Goal: Information Seeking & Learning: Find specific fact

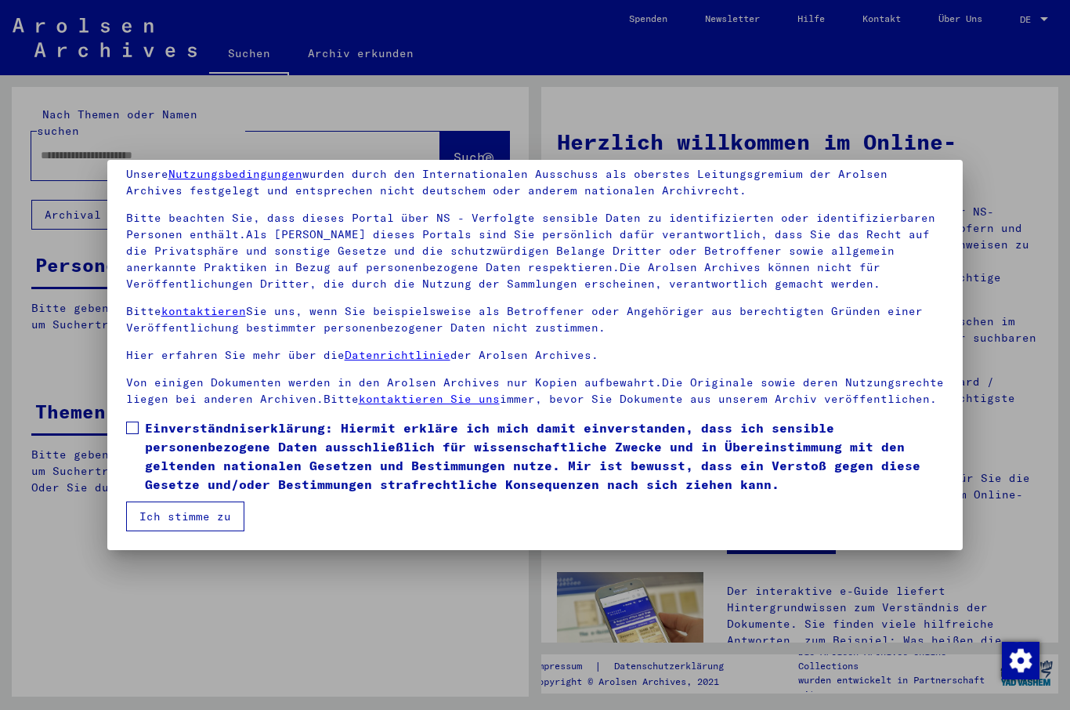
scroll to position [64, 0]
click at [141, 427] on label "Einverständniserklärung: Hiermit erkläre ich mich damit einverstanden, dass ich…" at bounding box center [535, 455] width 819 height 75
click at [221, 521] on button "Ich stimme zu" at bounding box center [185, 516] width 118 height 30
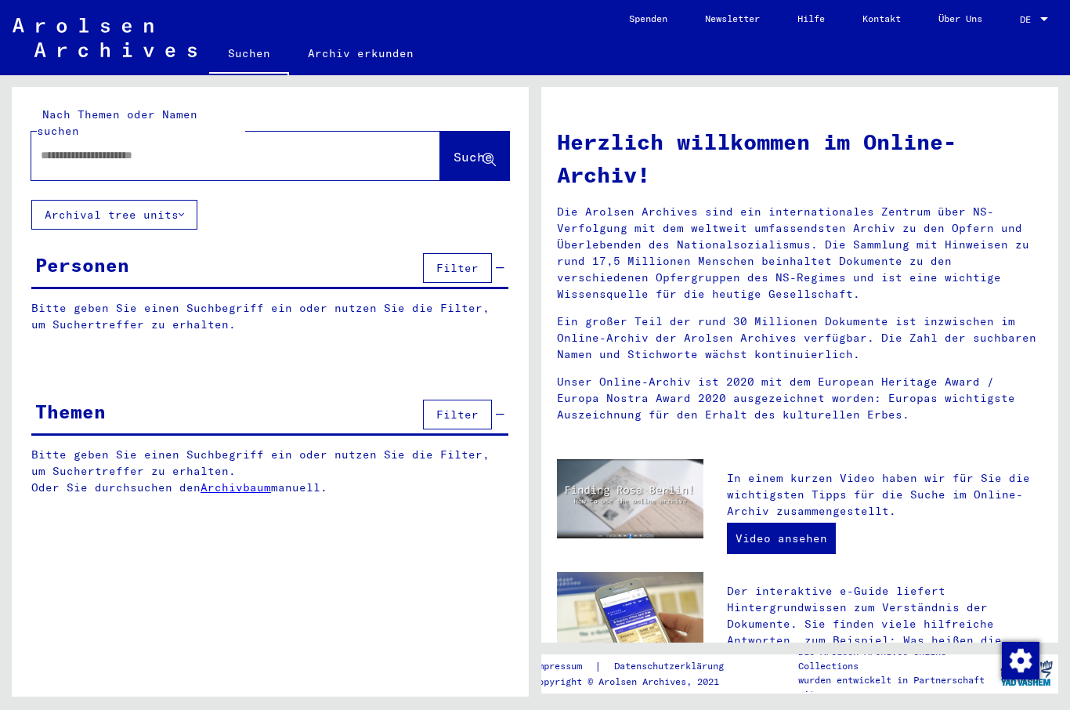
click at [237, 147] on input "text" at bounding box center [217, 155] width 353 height 16
click at [468, 149] on span "Suche" at bounding box center [473, 157] width 39 height 16
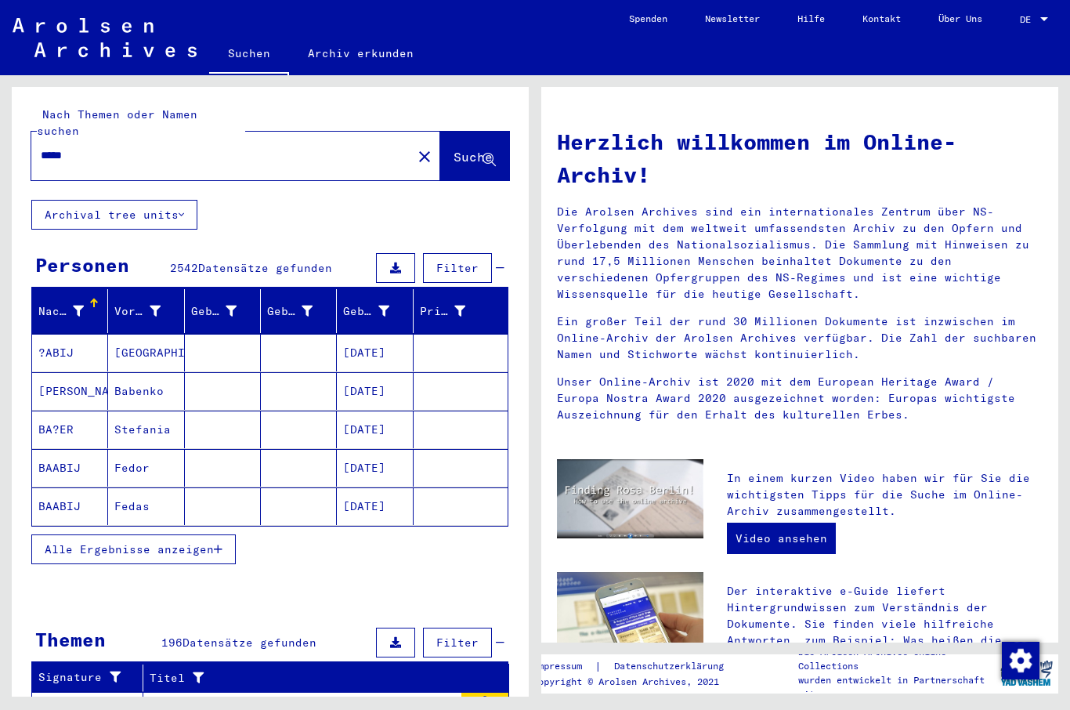
click at [203, 542] on span "Alle Ergebnisse anzeigen" at bounding box center [129, 549] width 169 height 14
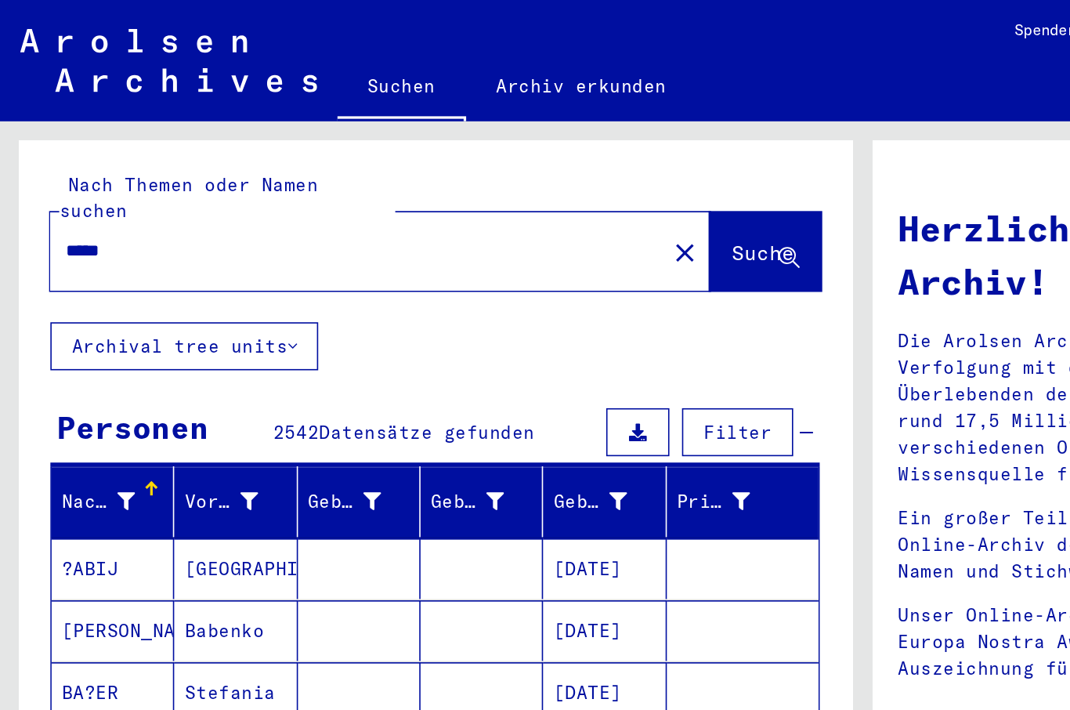
click at [105, 147] on input "*****" at bounding box center [217, 155] width 353 height 16
type input "*****"
click at [468, 149] on span "Suche" at bounding box center [473, 157] width 39 height 16
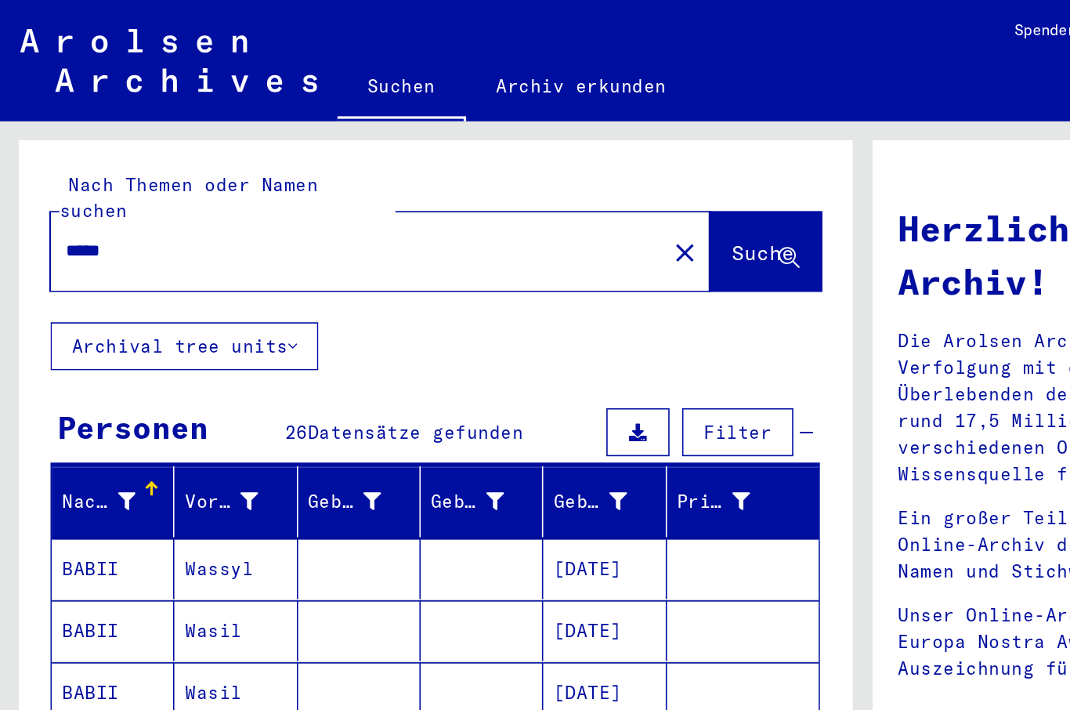
scroll to position [41, 0]
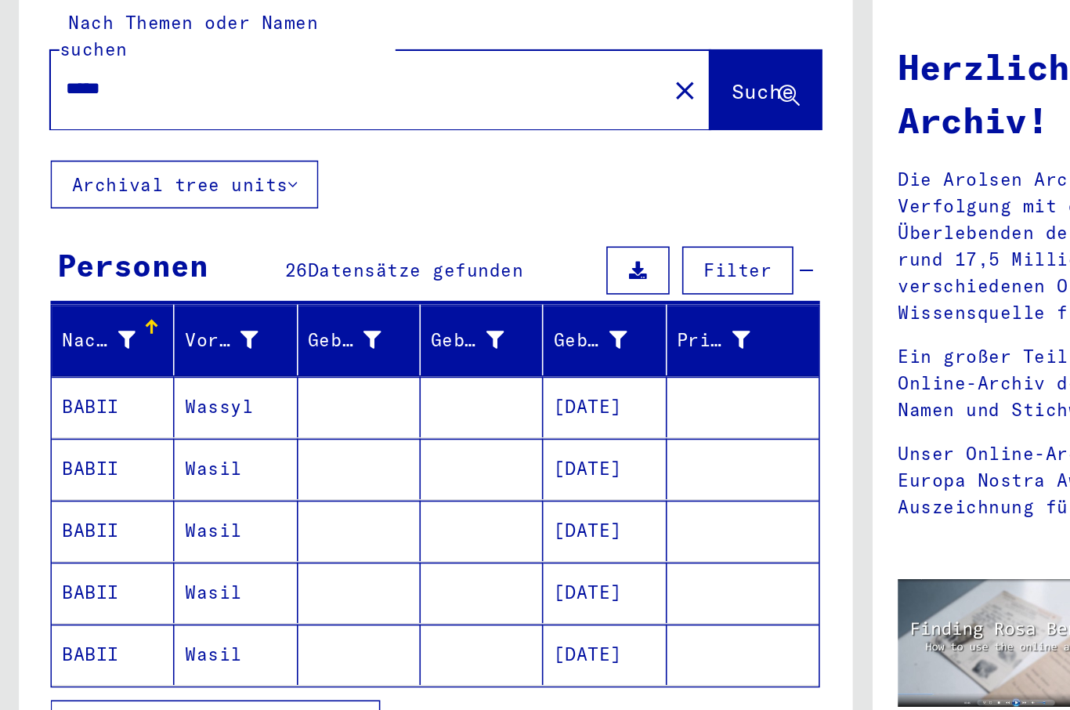
click at [217, 544] on icon "button" at bounding box center [218, 549] width 9 height 11
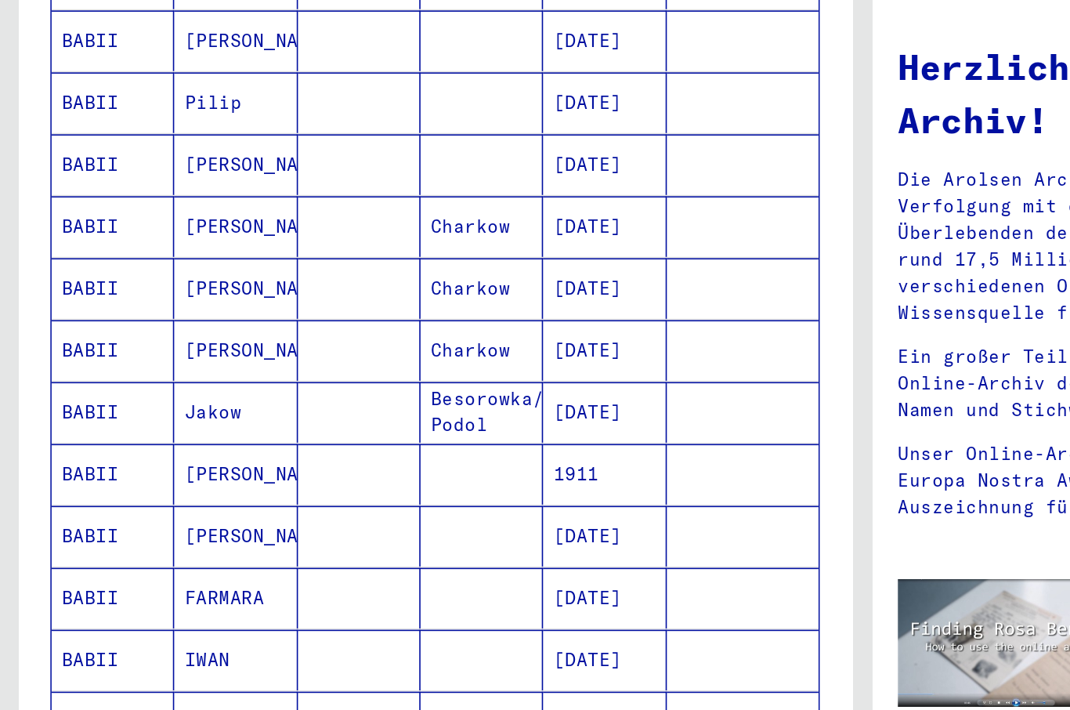
scroll to position [725, 0]
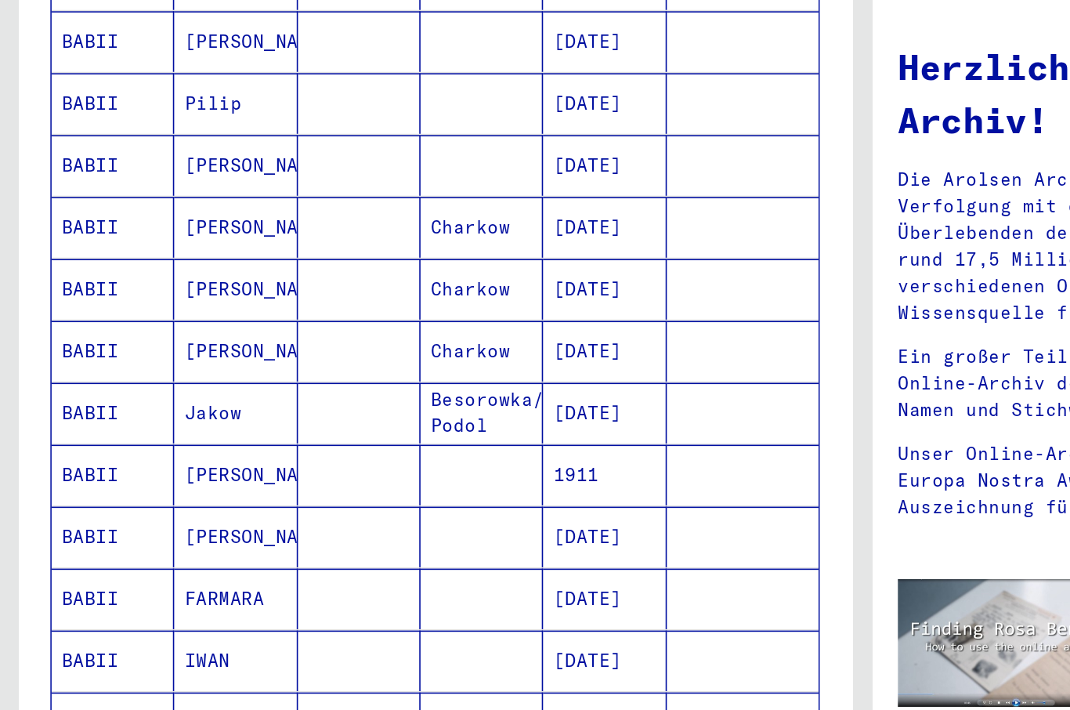
click at [82, 491] on mat-cell "BABII" at bounding box center [70, 510] width 76 height 38
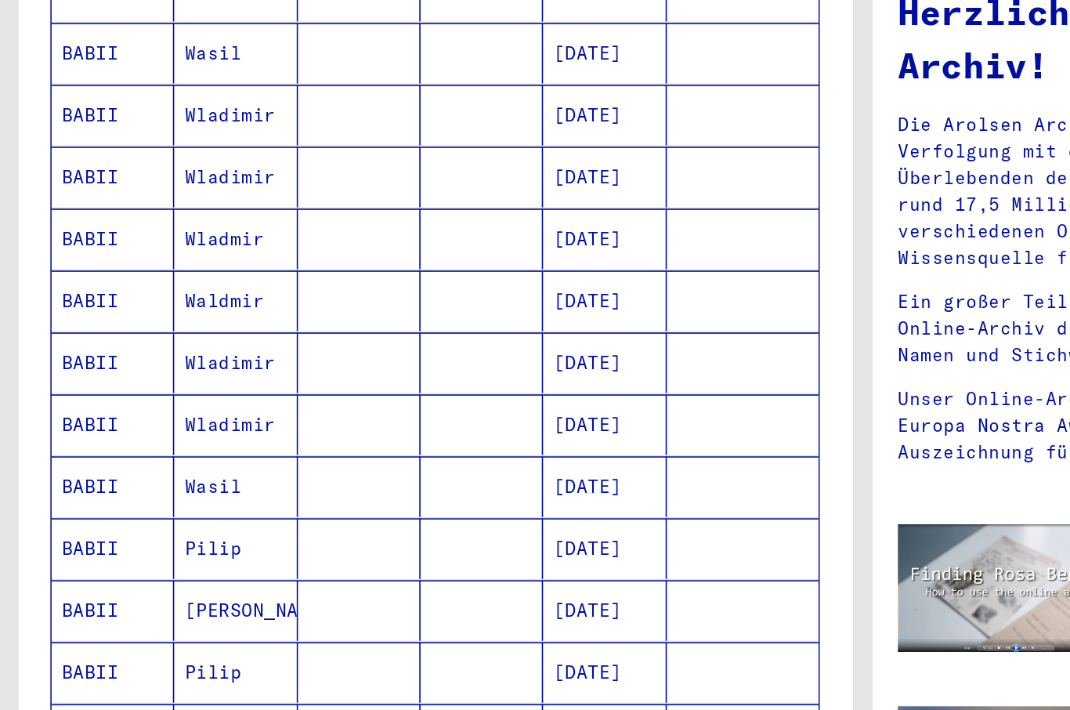
scroll to position [338, 0]
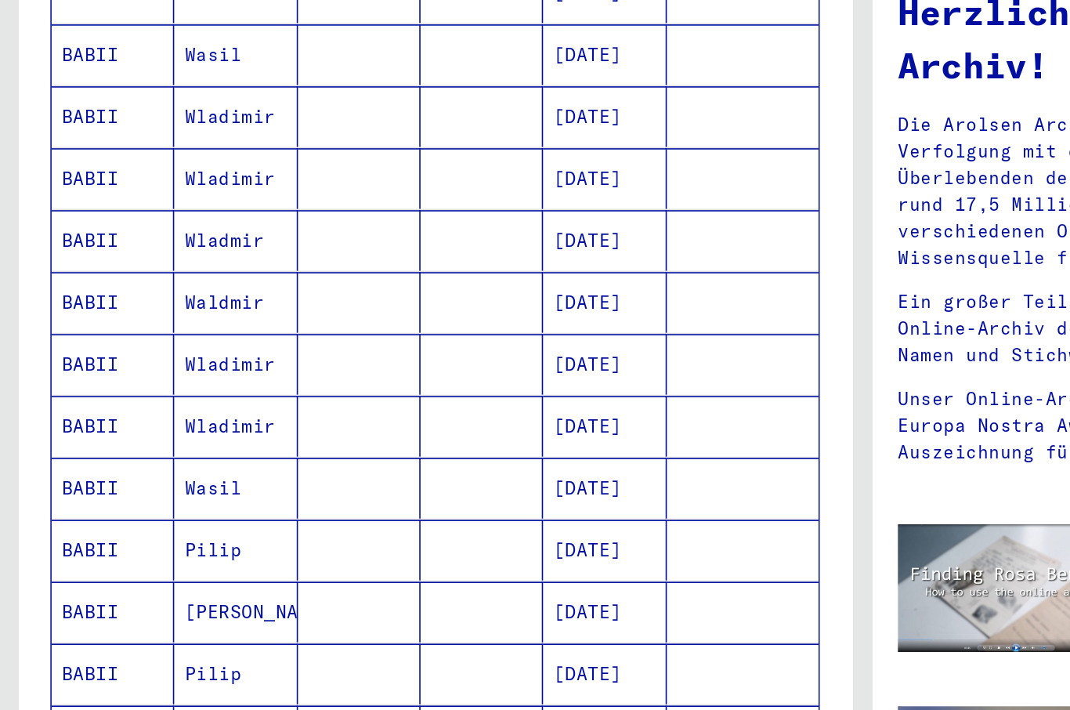
click at [168, 379] on mat-cell "Wladimir" at bounding box center [146, 398] width 76 height 38
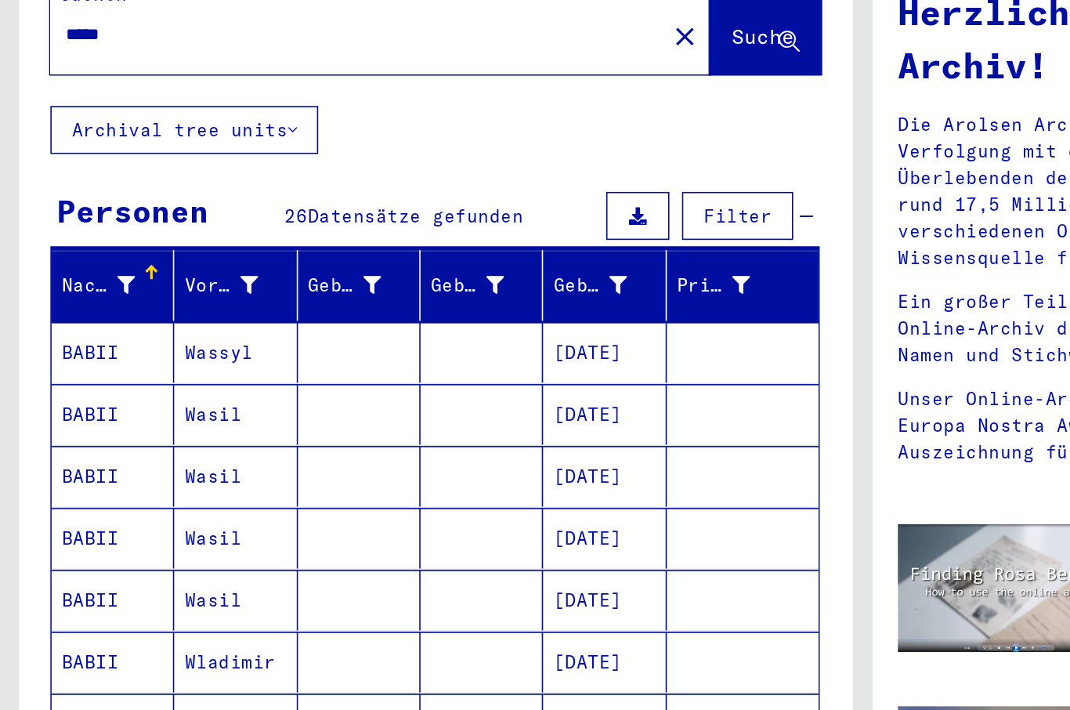
click at [156, 334] on mat-cell "Wassyl" at bounding box center [146, 353] width 76 height 38
